Goal: Transaction & Acquisition: Purchase product/service

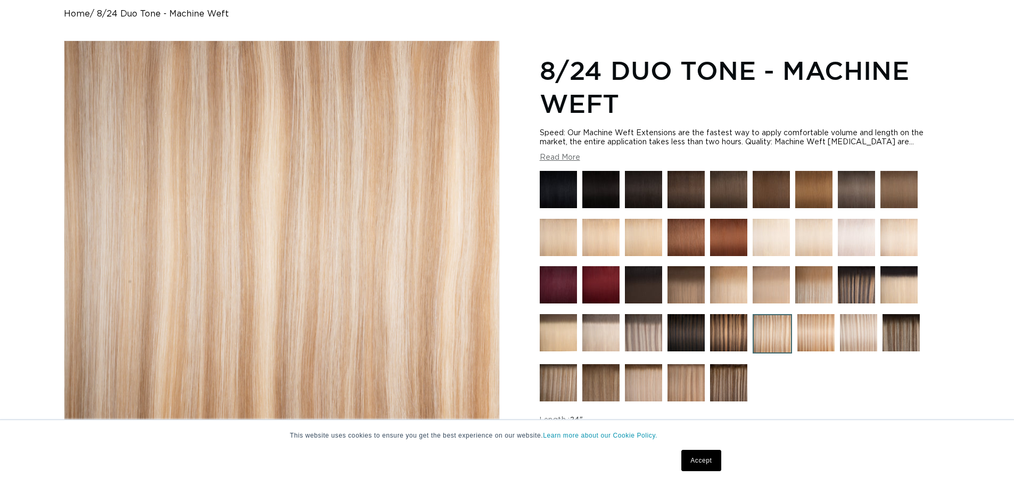
scroll to position [0, 1877]
click at [853, 284] on img at bounding box center [856, 284] width 37 height 37
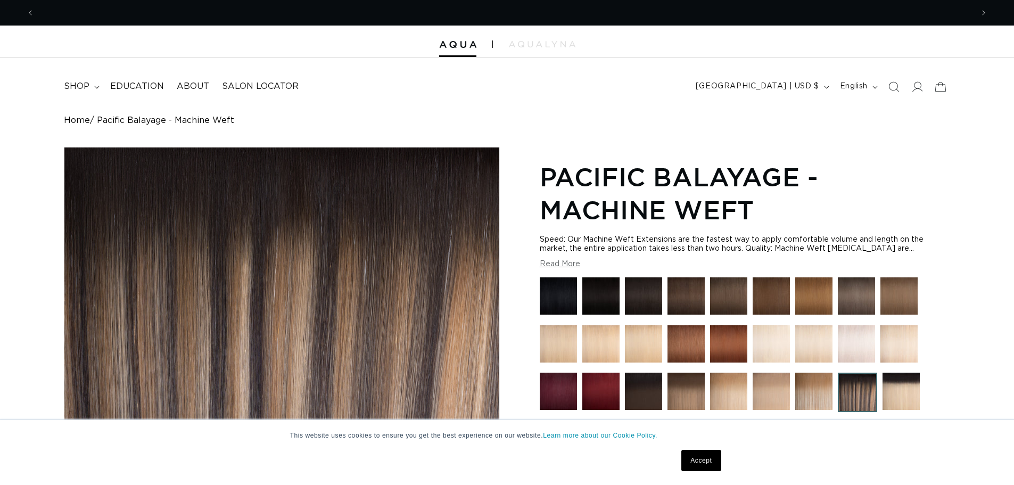
scroll to position [0, 938]
click at [698, 460] on link "Accept" at bounding box center [700, 460] width 39 height 21
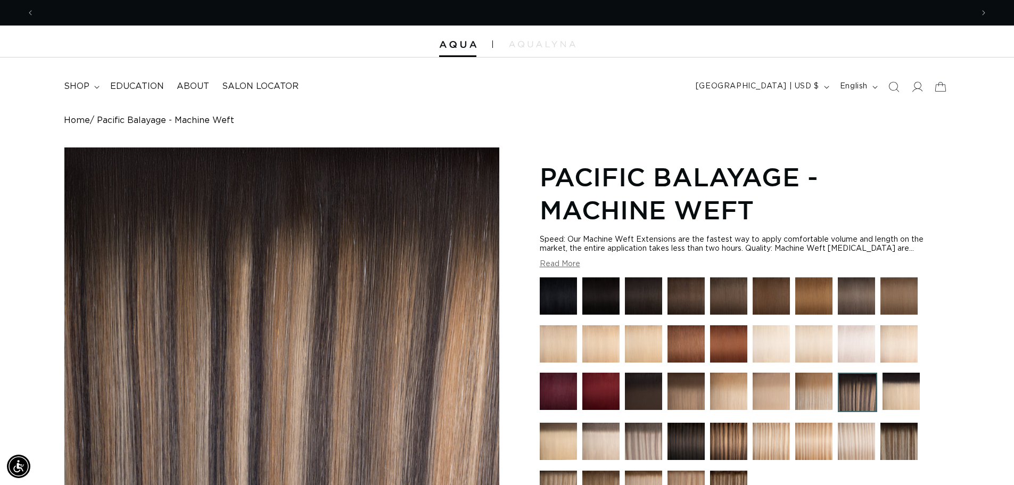
scroll to position [0, 1877]
click at [717, 434] on img at bounding box center [728, 441] width 37 height 37
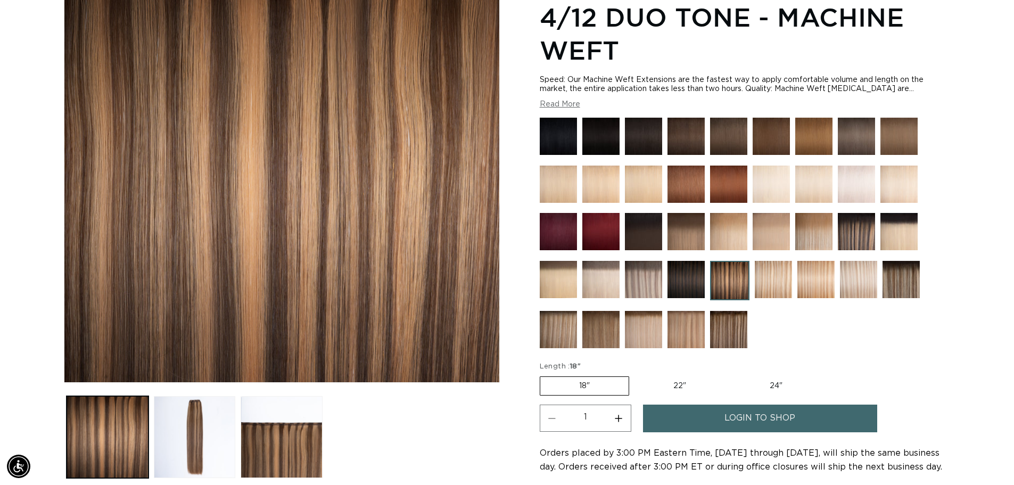
scroll to position [0, 938]
click at [673, 389] on label "22" Variant sold out or unavailable" at bounding box center [680, 386] width 90 height 18
click at [635, 375] on input "22" Variant sold out or unavailable" at bounding box center [635, 374] width 1 height 1
radio input "true"
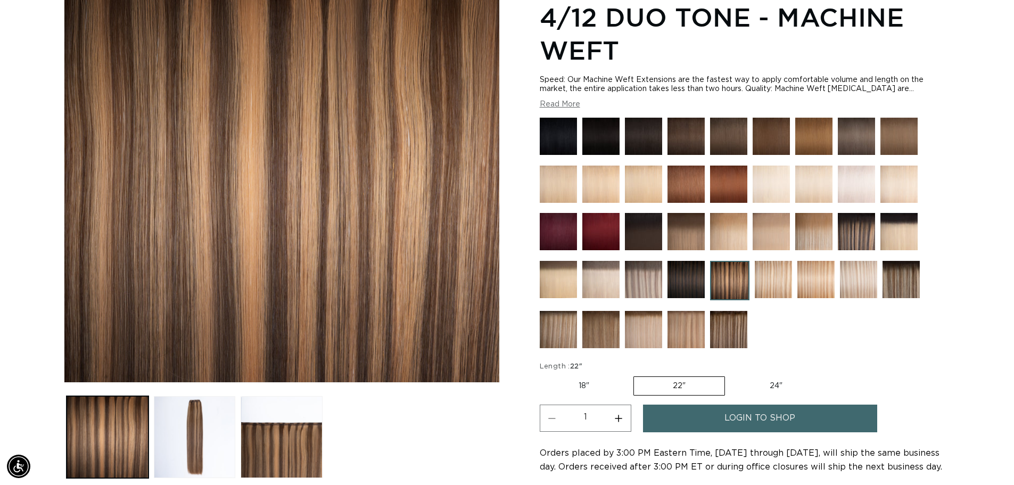
click at [598, 329] on img at bounding box center [600, 329] width 37 height 37
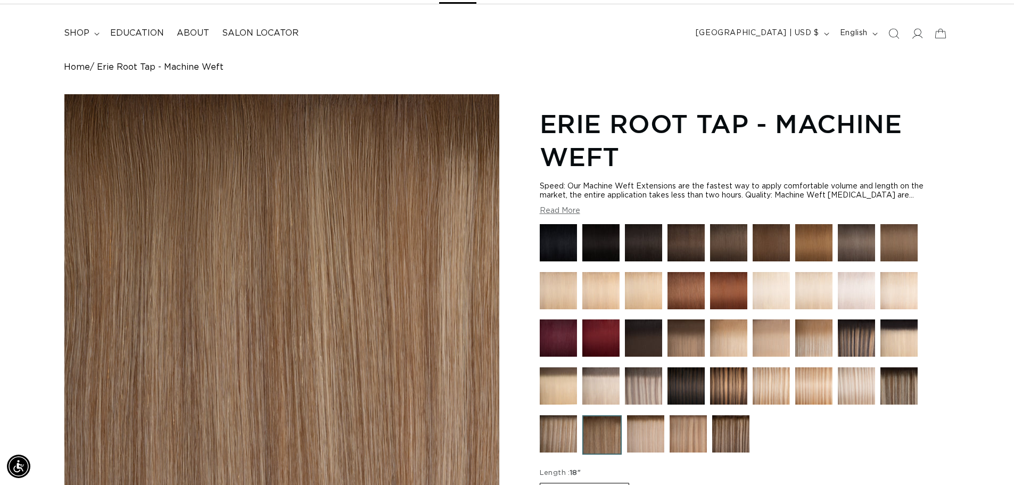
scroll to position [0, 938]
click at [727, 434] on img at bounding box center [730, 433] width 37 height 37
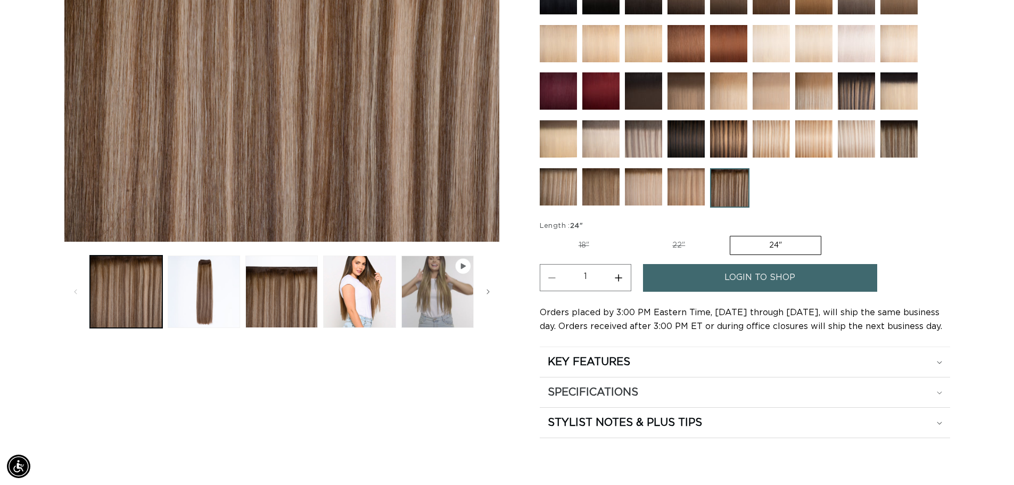
scroll to position [319, 0]
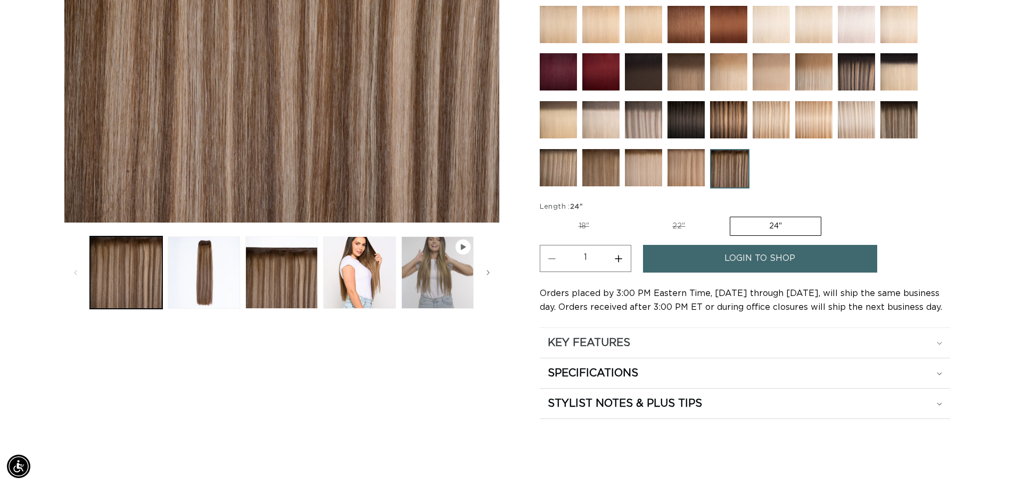
click at [939, 341] on div "KEY FEATURES" at bounding box center [745, 343] width 394 height 14
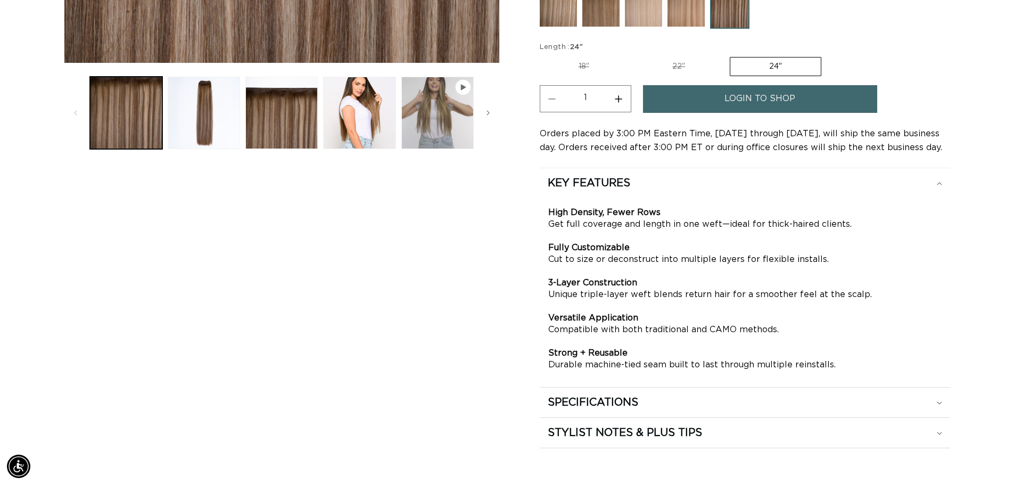
scroll to position [0, 0]
click at [607, 401] on h2 "SPECIFICATIONS" at bounding box center [593, 403] width 90 height 14
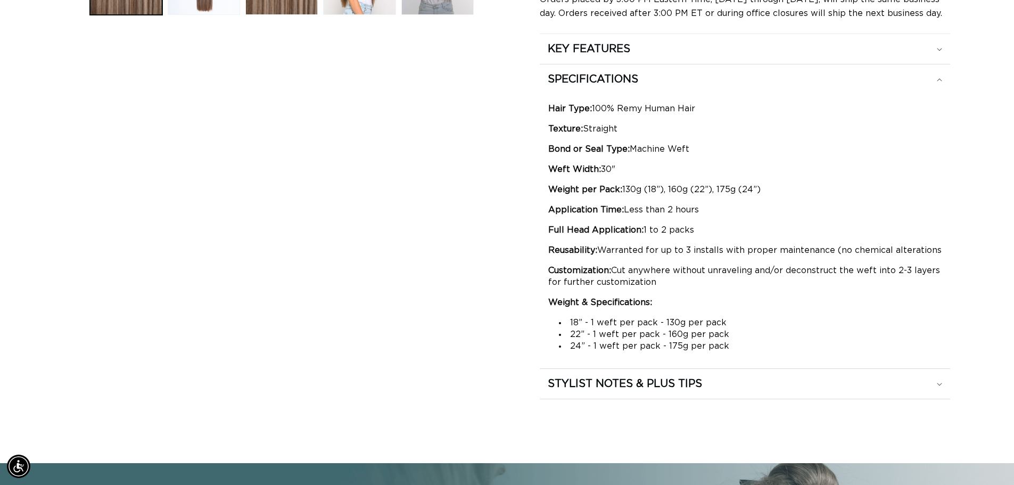
scroll to position [639, 0]
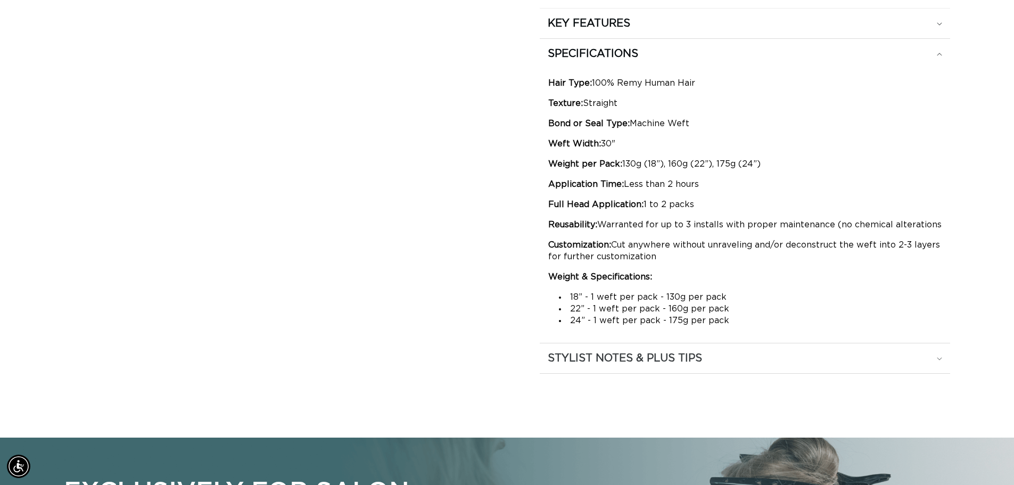
click at [644, 363] on h2 "STYLIST NOTES & PLUS TIPS" at bounding box center [625, 358] width 154 height 14
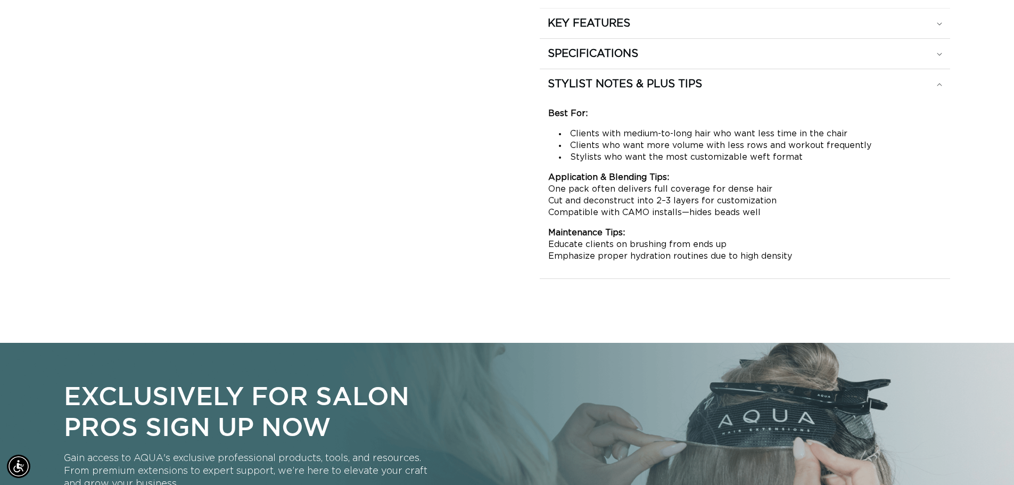
scroll to position [0, 938]
